Goal: Task Accomplishment & Management: Manage account settings

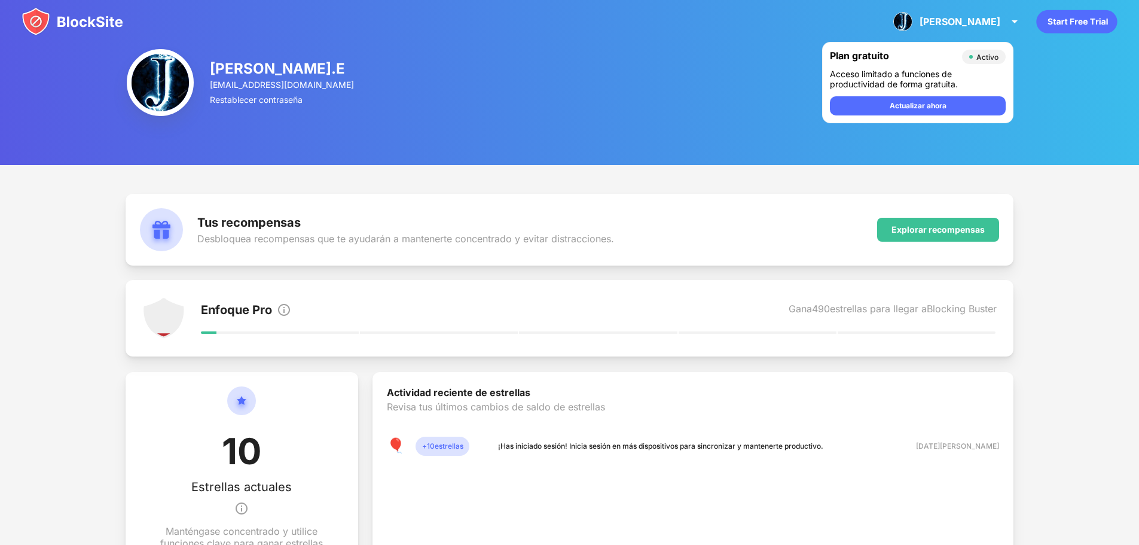
click at [31, 24] on img at bounding box center [73, 21] width 102 height 29
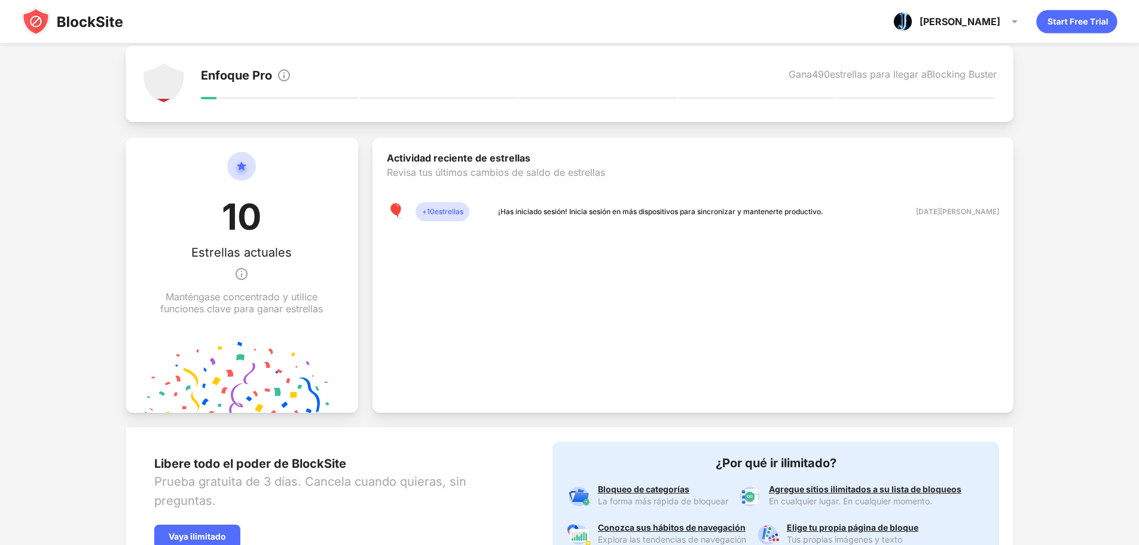
scroll to position [352, 0]
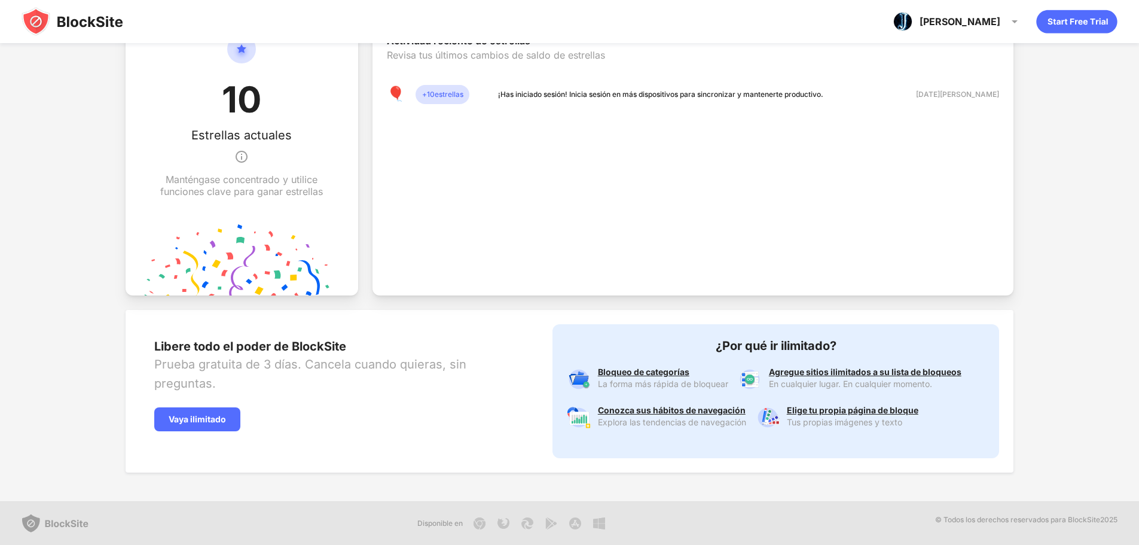
click at [83, 19] on img at bounding box center [73, 21] width 102 height 29
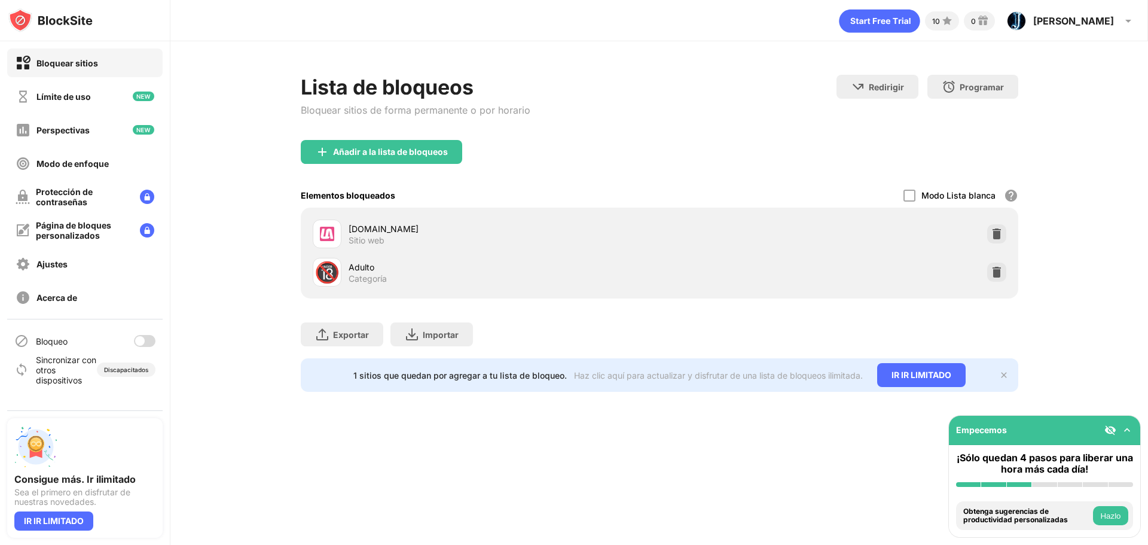
click at [141, 346] on div at bounding box center [145, 341] width 22 height 12
